Goal: Task Accomplishment & Management: Manage account settings

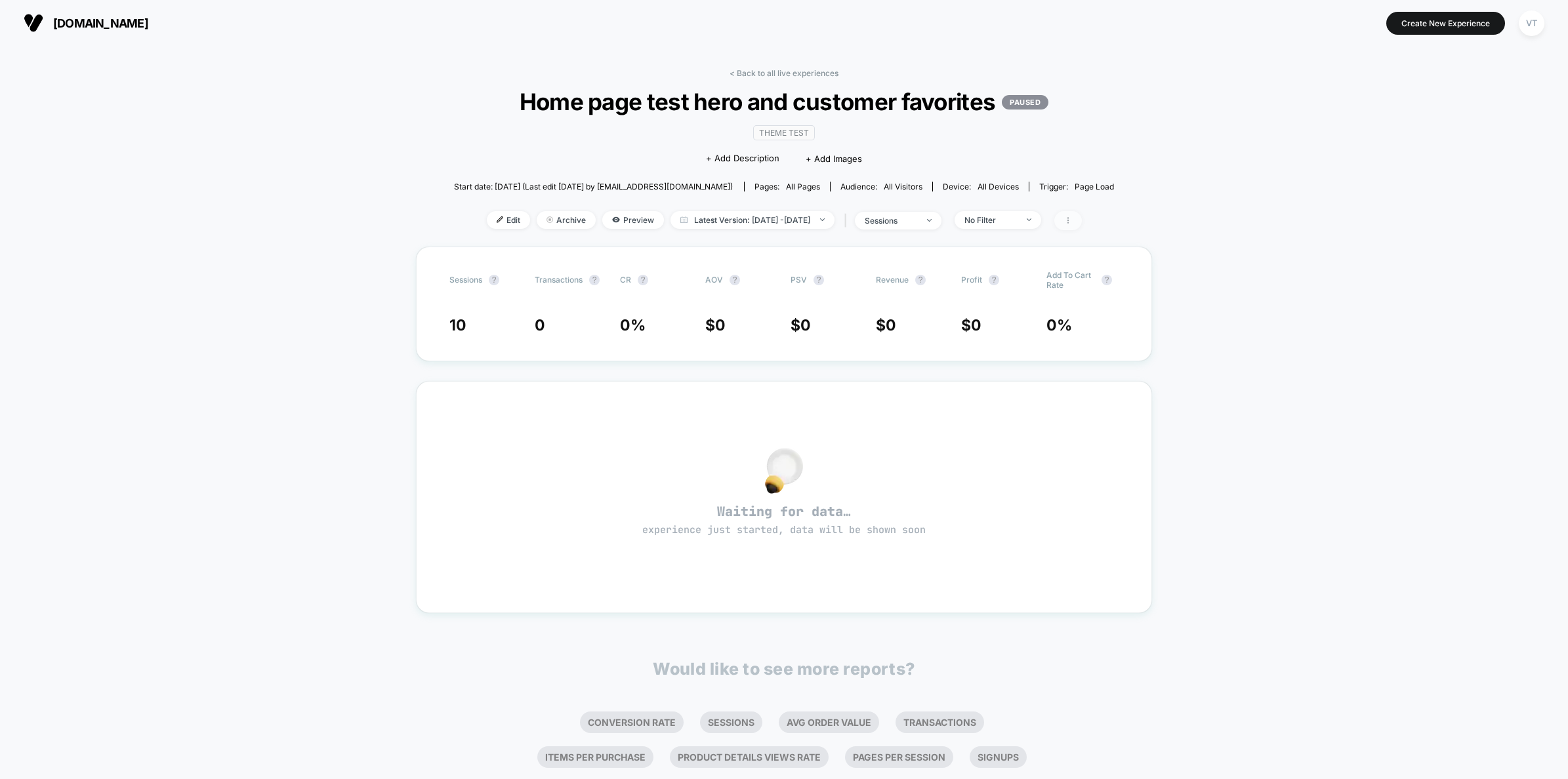
click at [1072, 223] on icon at bounding box center [1068, 220] width 7 height 7
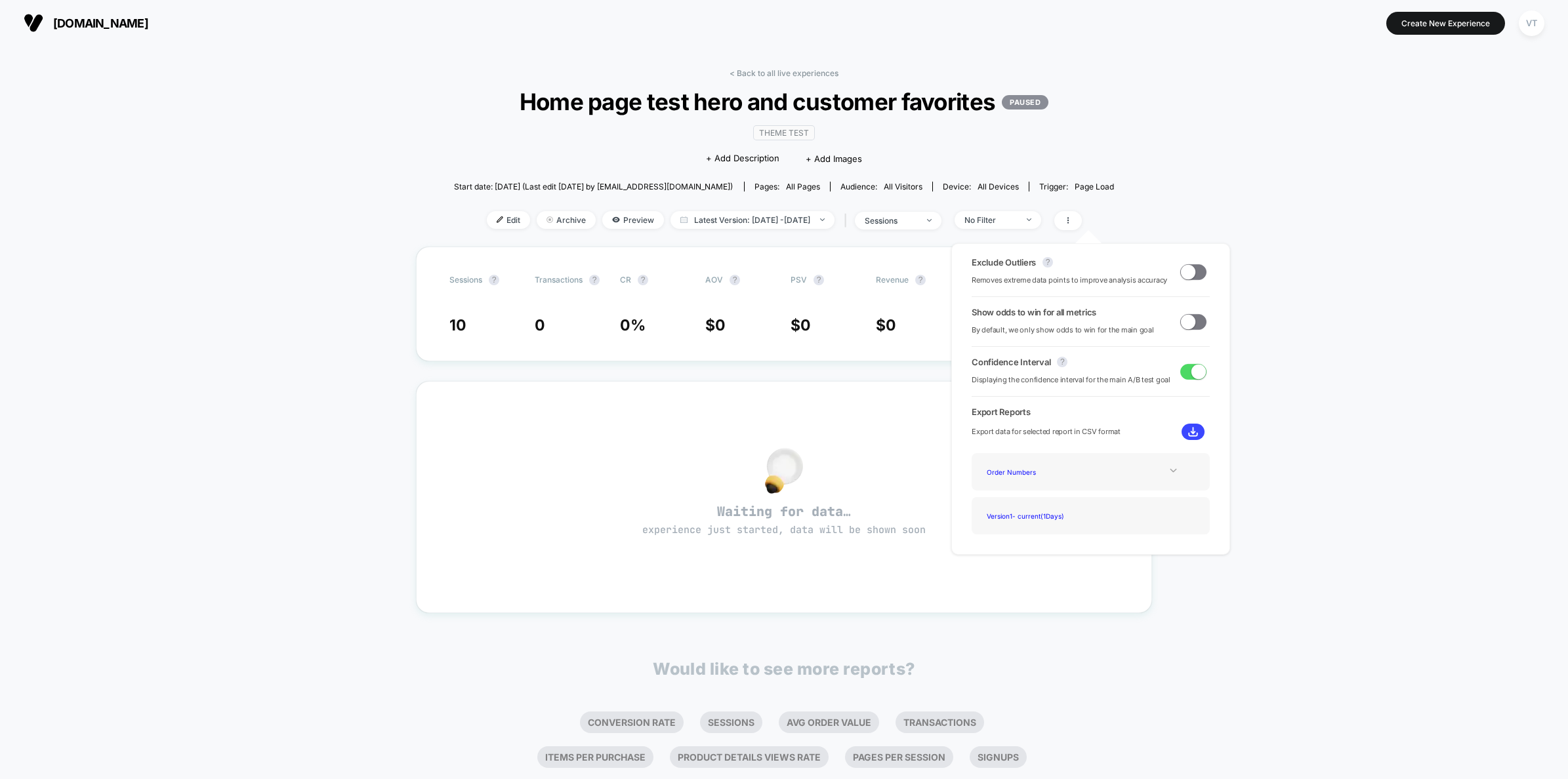
click at [1169, 464] on div "Order Numbers" at bounding box center [1090, 471] width 218 height 18
click at [1166, 463] on div "Order Numbers" at bounding box center [1090, 471] width 218 height 18
click at [1169, 471] on icon at bounding box center [1173, 470] width 10 height 10
click at [1191, 436] on img at bounding box center [1192, 432] width 10 height 10
click at [826, 340] on div "Sessions ? Transactions ? CR ? AOV ? PSV ? Revenue ? Profit ? Add To Cart Rate …" at bounding box center [784, 303] width 736 height 115
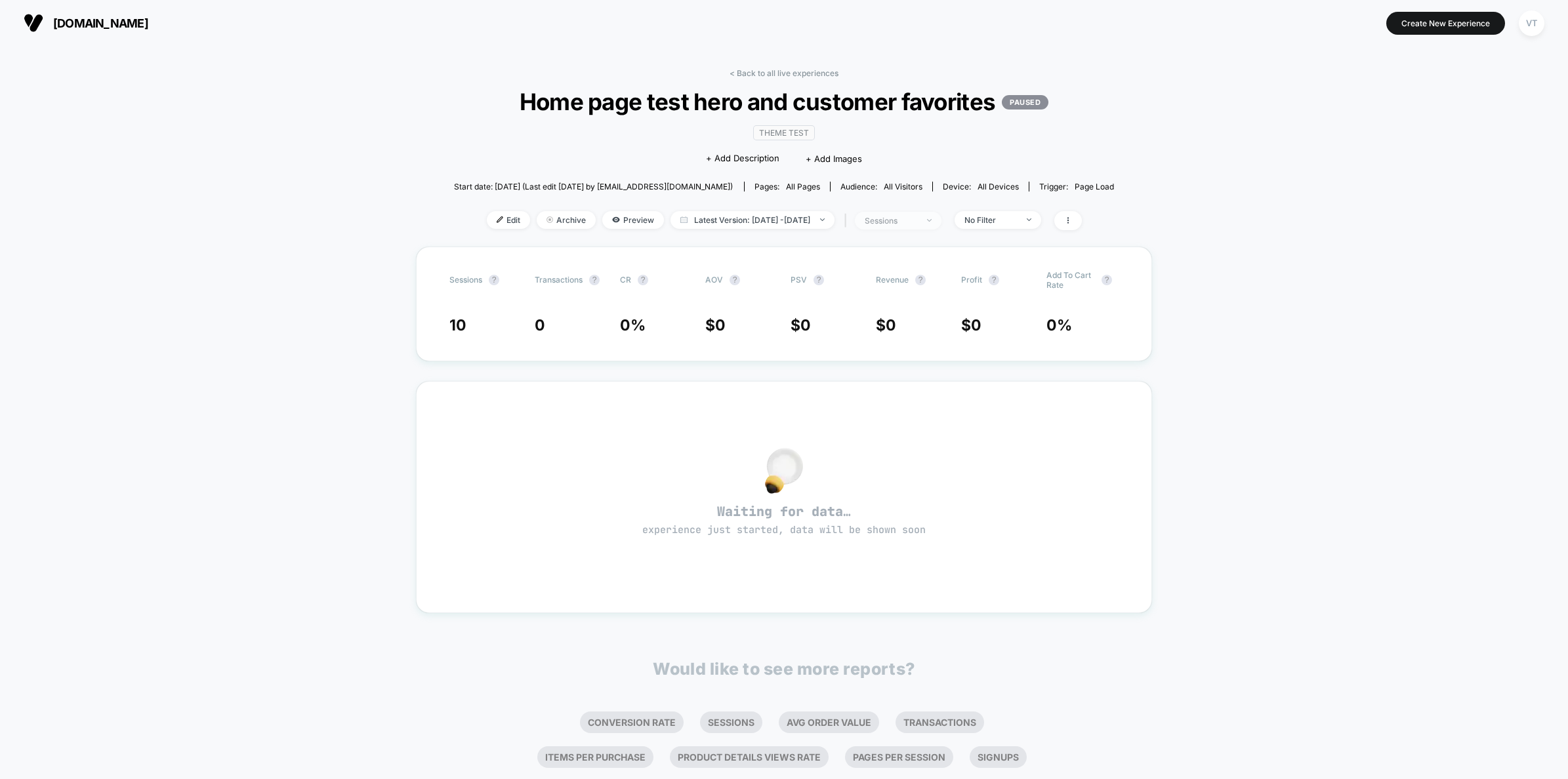
click at [917, 224] on div "sessions" at bounding box center [891, 220] width 52 height 10
click at [754, 66] on div "< Back to all live experiences Home page test hero and customer favorites PAUSE…" at bounding box center [784, 468] width 736 height 819
click at [753, 69] on div "< Back to all live experiences Home page test hero and customer favorites PAUSE…" at bounding box center [784, 468] width 736 height 819
click at [752, 69] on link "< Back to all live experiences" at bounding box center [784, 73] width 109 height 10
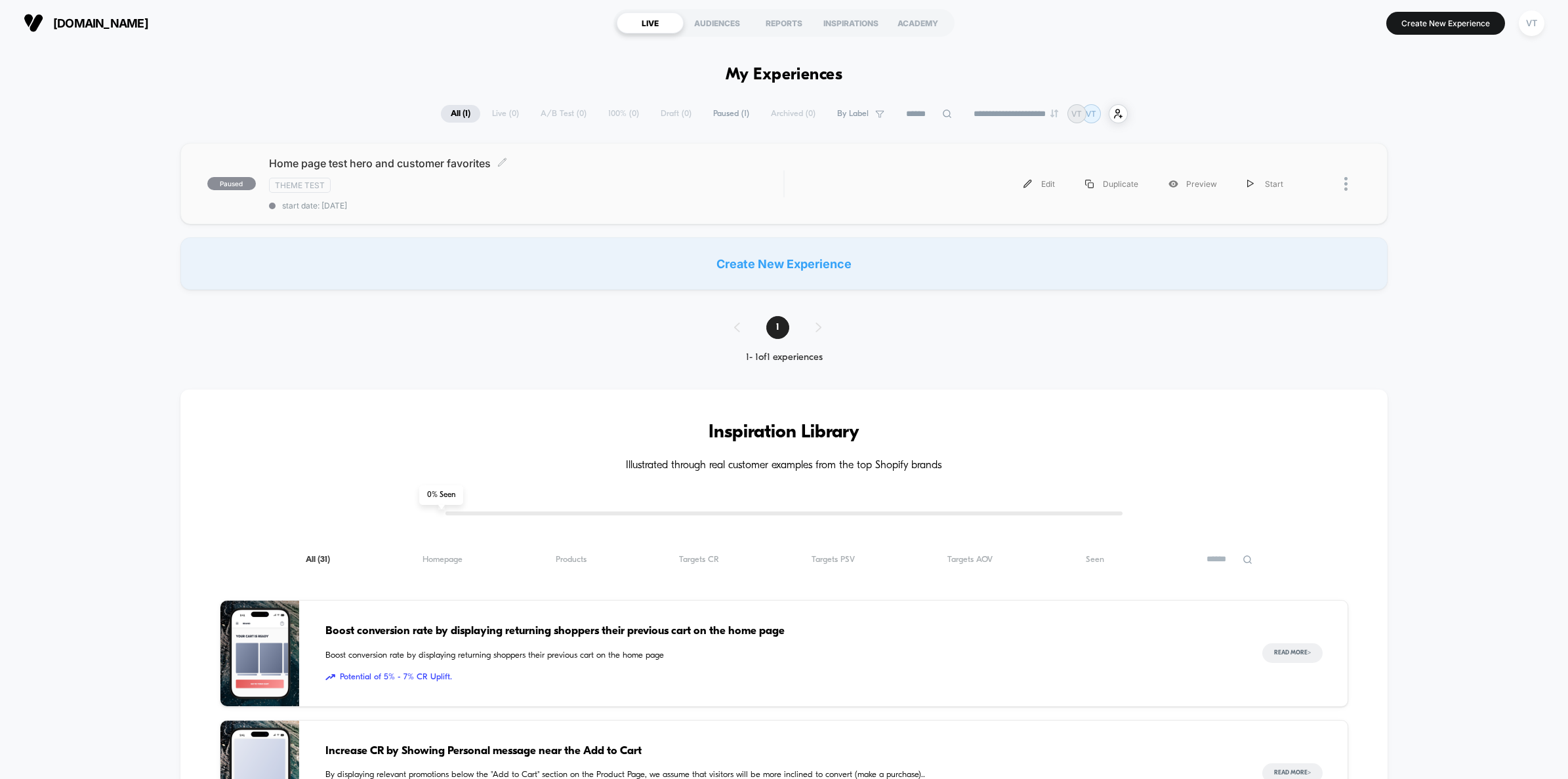
click at [740, 187] on div "Theme Test" at bounding box center [525, 185] width 514 height 15
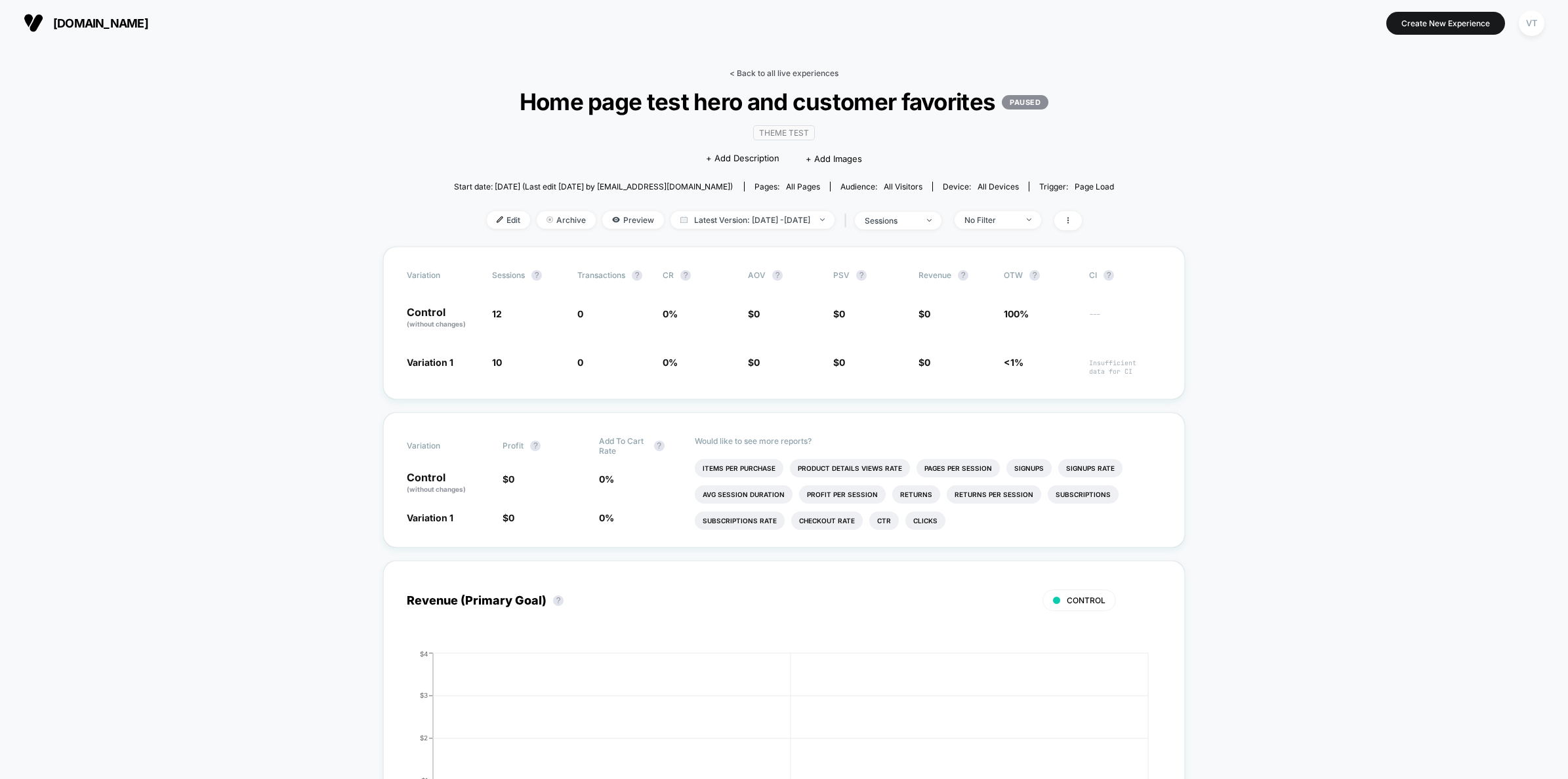
click at [761, 78] on div "< Back to all live experiences Home page test hero and customer favorites PAUSE…" at bounding box center [784, 157] width 660 height 178
click at [760, 76] on link "< Back to all live experiences" at bounding box center [784, 73] width 109 height 10
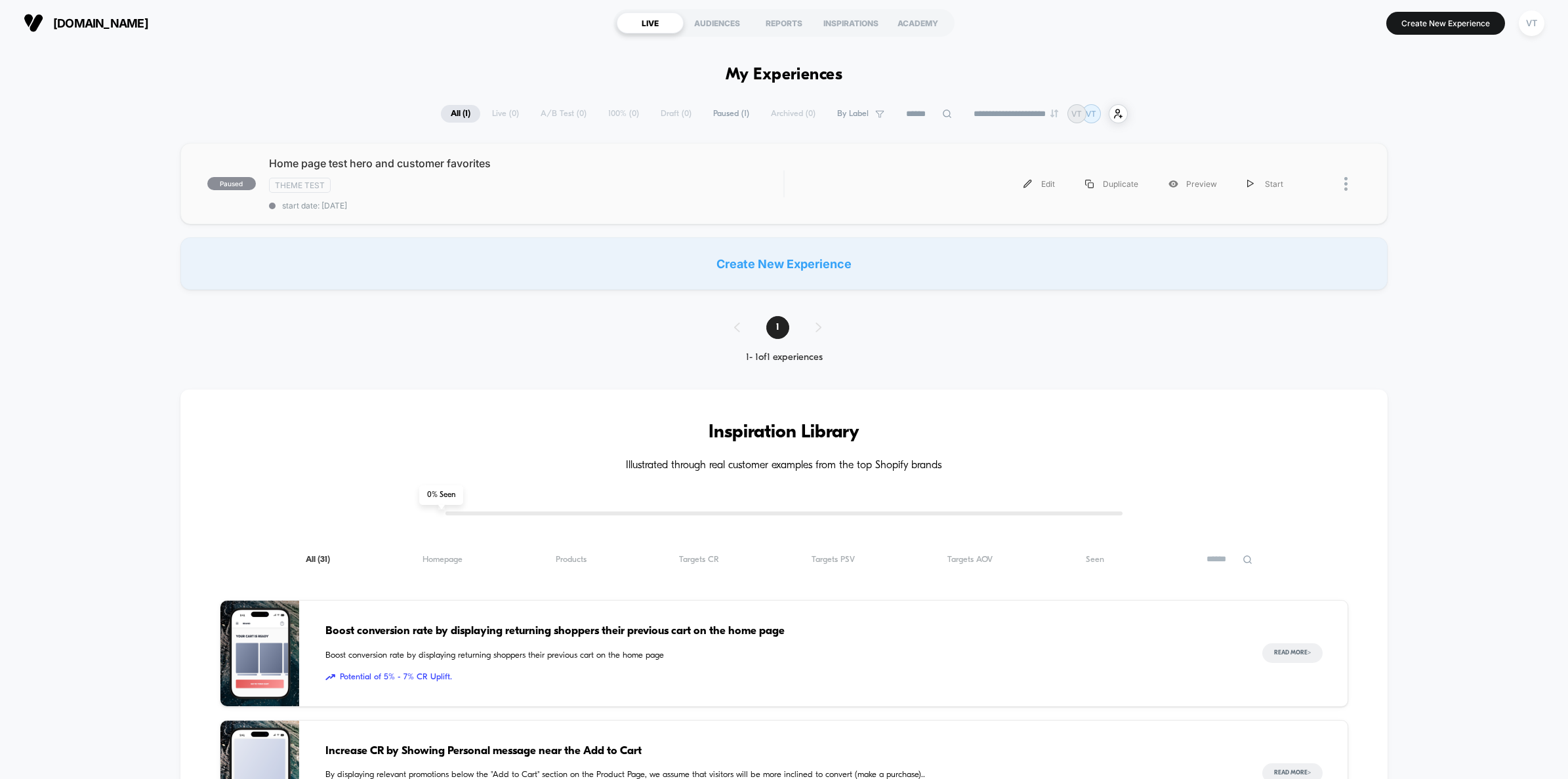
click at [1342, 180] on div at bounding box center [1329, 184] width 63 height 30
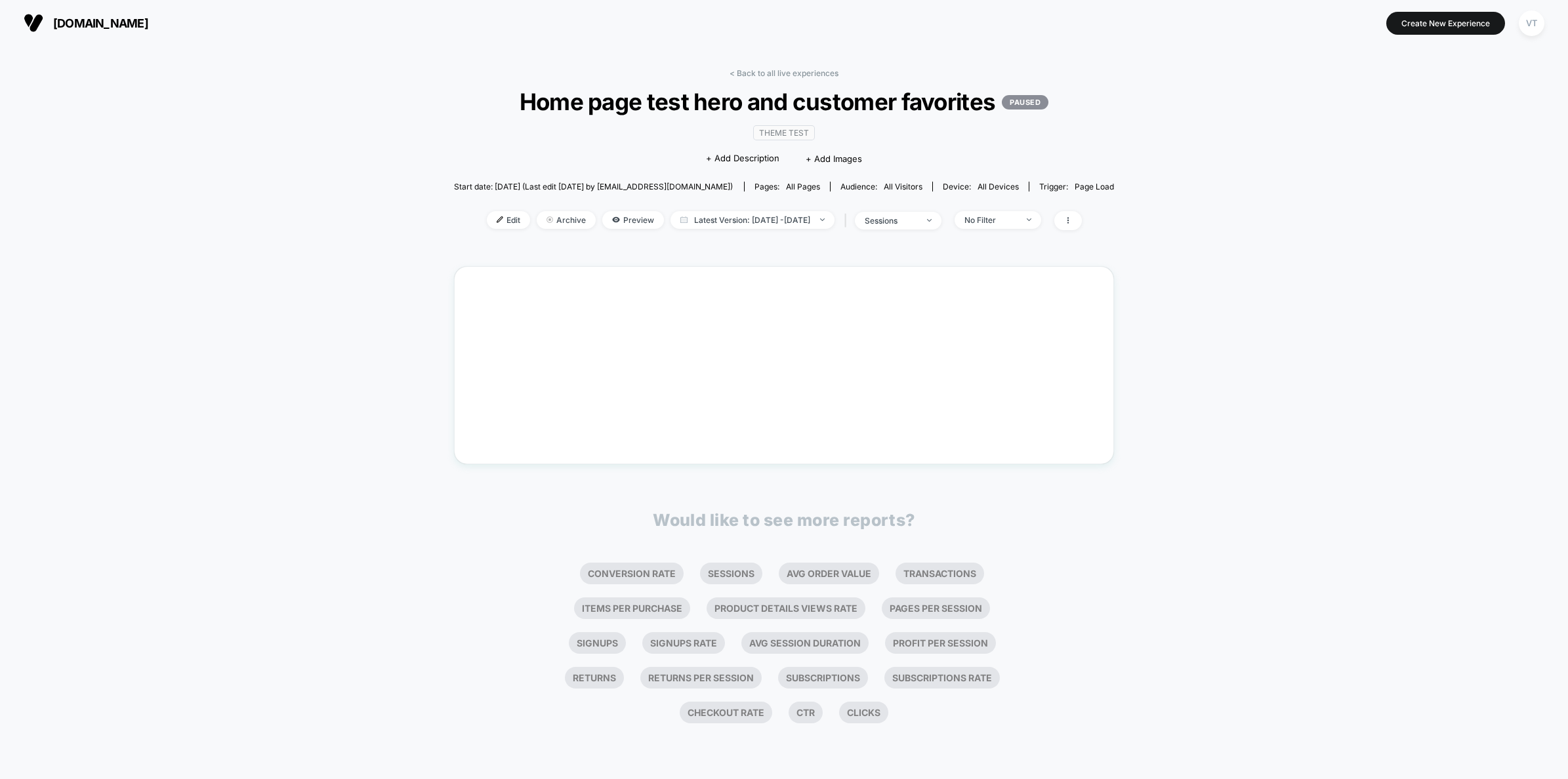
click at [757, 79] on div "< Back to all live experiences Home page test hero and customer favorites PAUSE…" at bounding box center [784, 157] width 660 height 178
click at [758, 73] on link "< Back to all live experiences" at bounding box center [784, 73] width 109 height 10
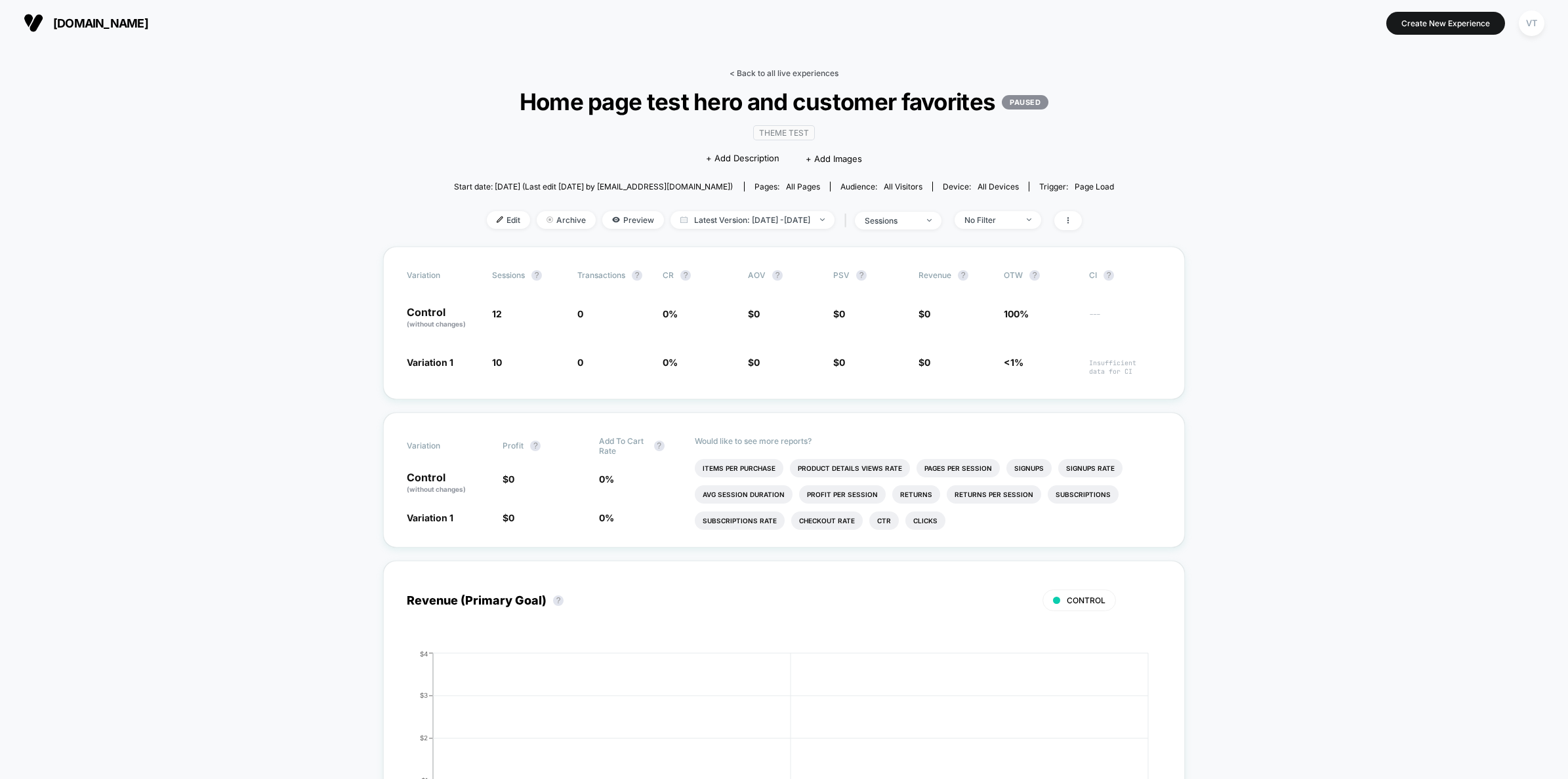
click at [752, 71] on link "< Back to all live experiences" at bounding box center [784, 73] width 109 height 10
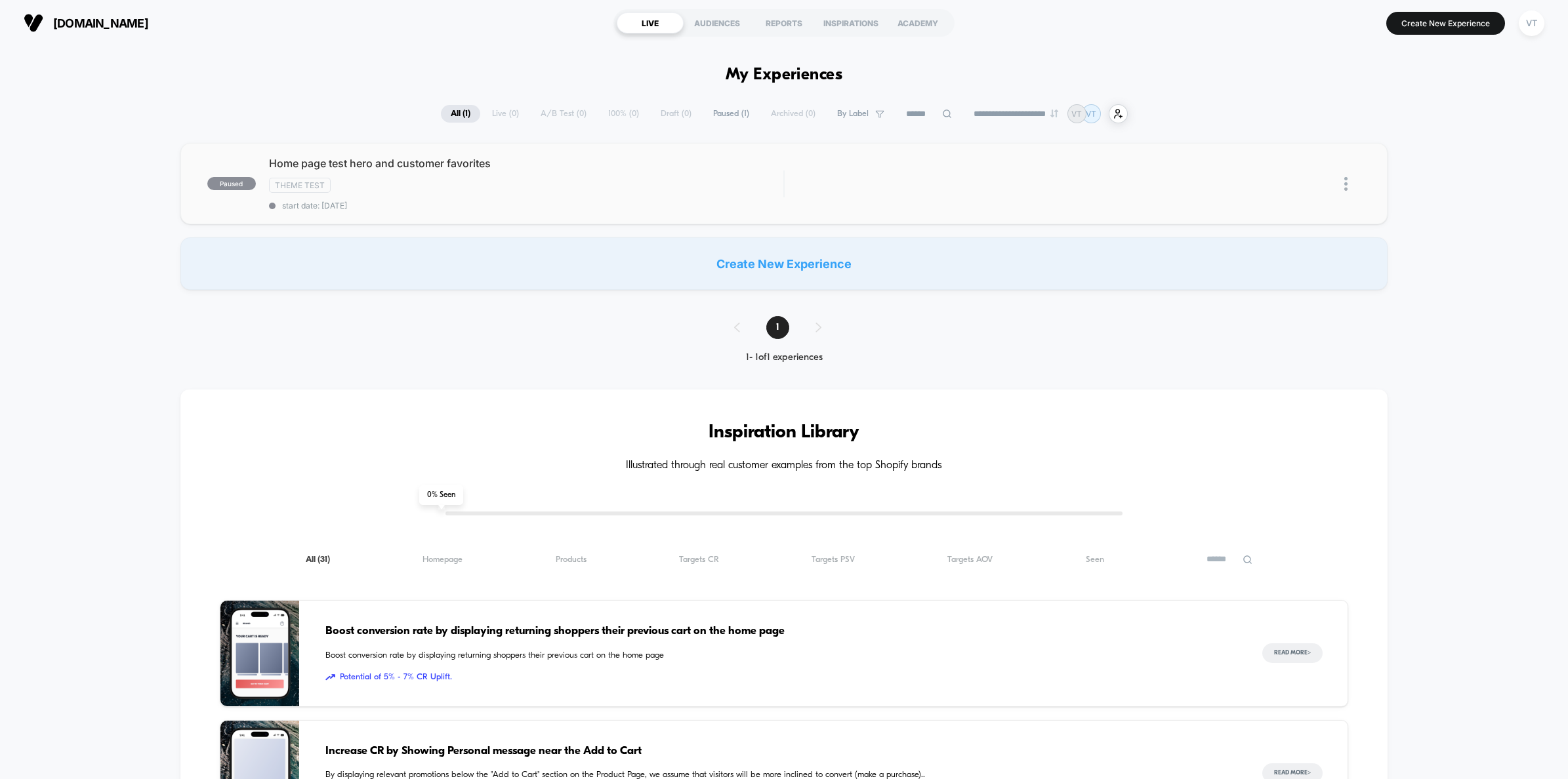
click at [1345, 182] on img at bounding box center [1346, 184] width 4 height 14
click at [1294, 257] on div "Archive" at bounding box center [1279, 260] width 118 height 30
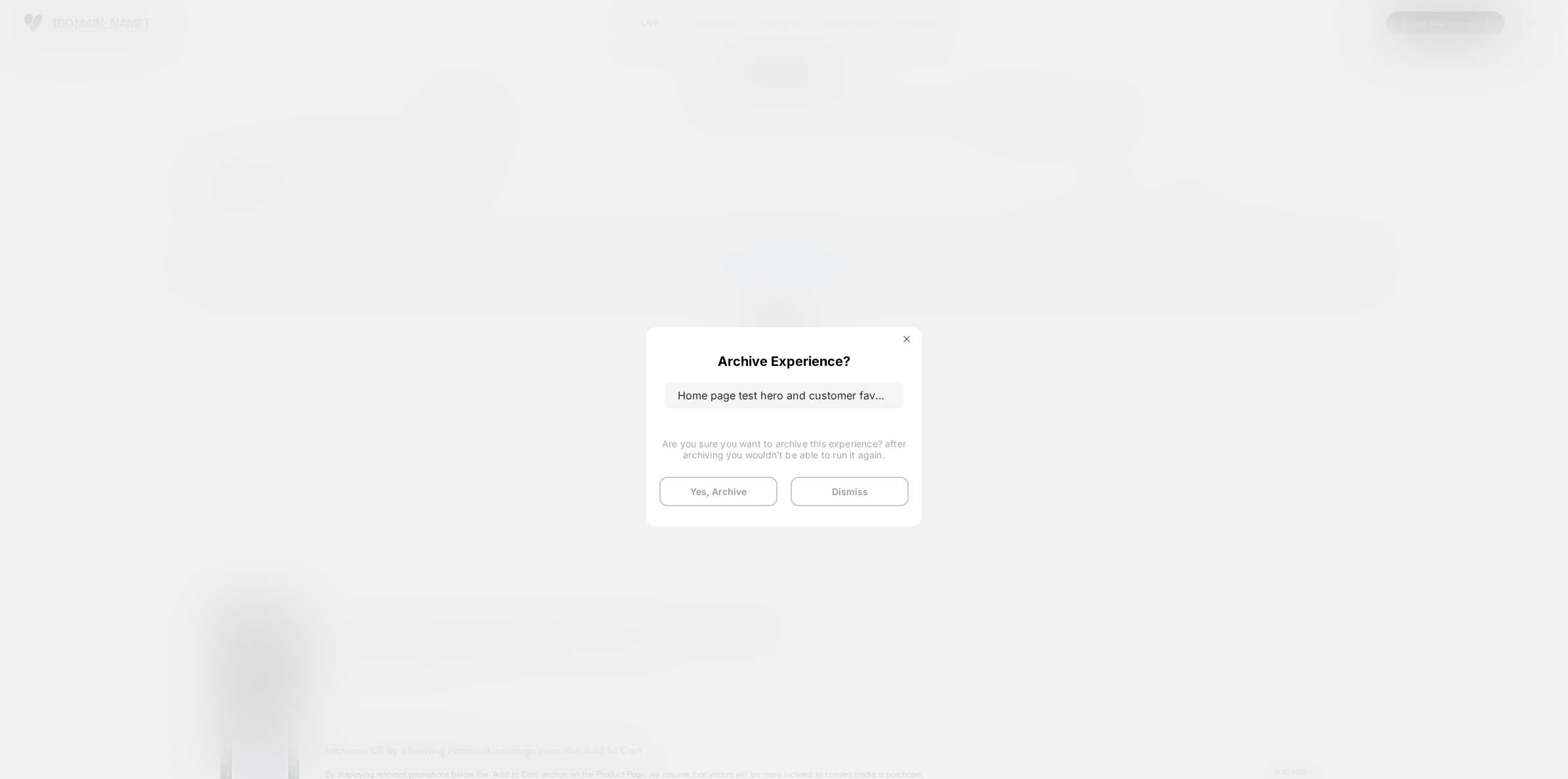
click at [806, 400] on p "Home page test hero and customer favorites" at bounding box center [783, 395] width 239 height 26
click at [721, 492] on button "Yes, Archive" at bounding box center [718, 492] width 118 height 30
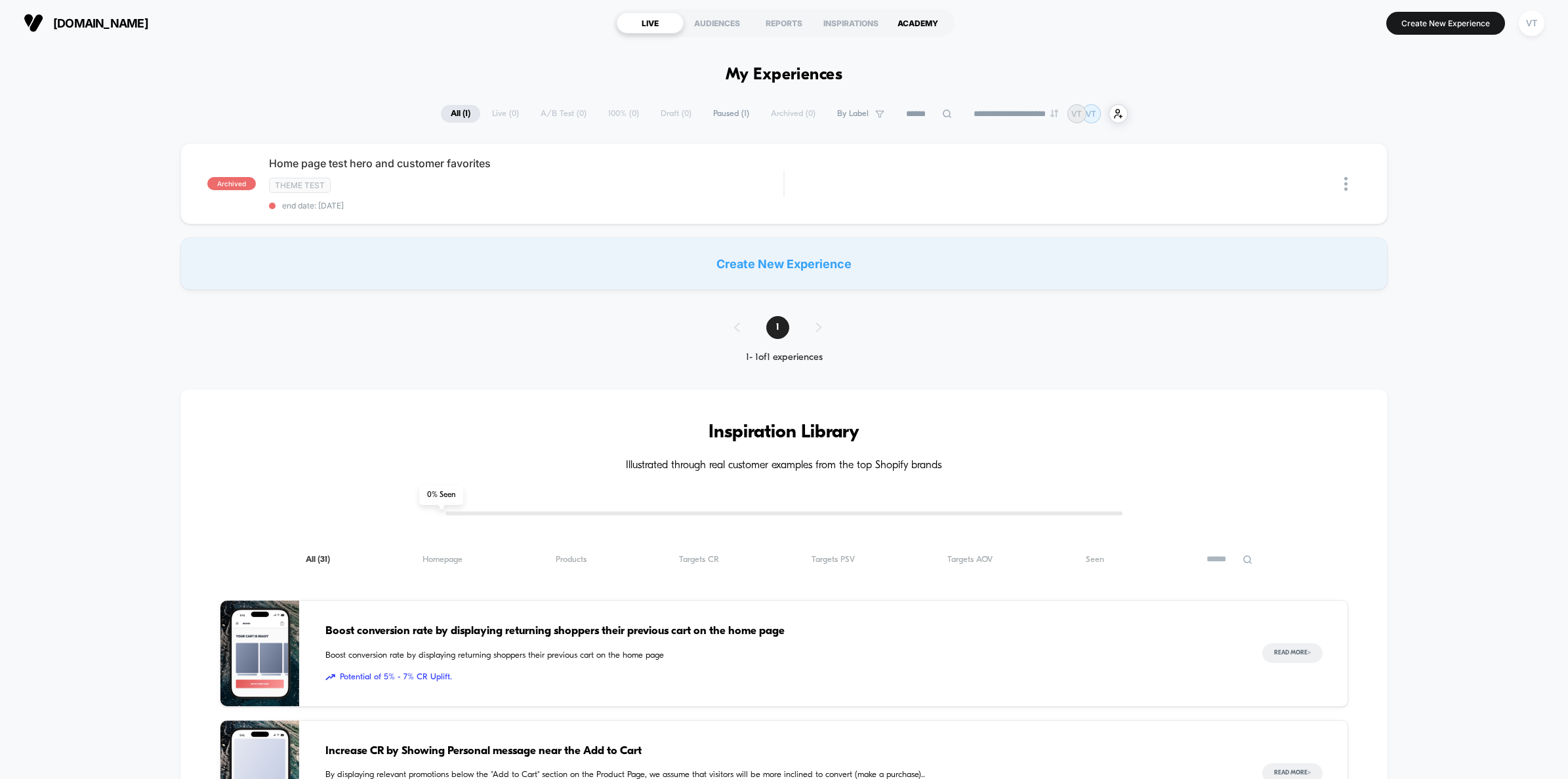
click at [925, 25] on div "ACADEMY" at bounding box center [917, 22] width 67 height 21
